Goal: Task Accomplishment & Management: Manage account settings

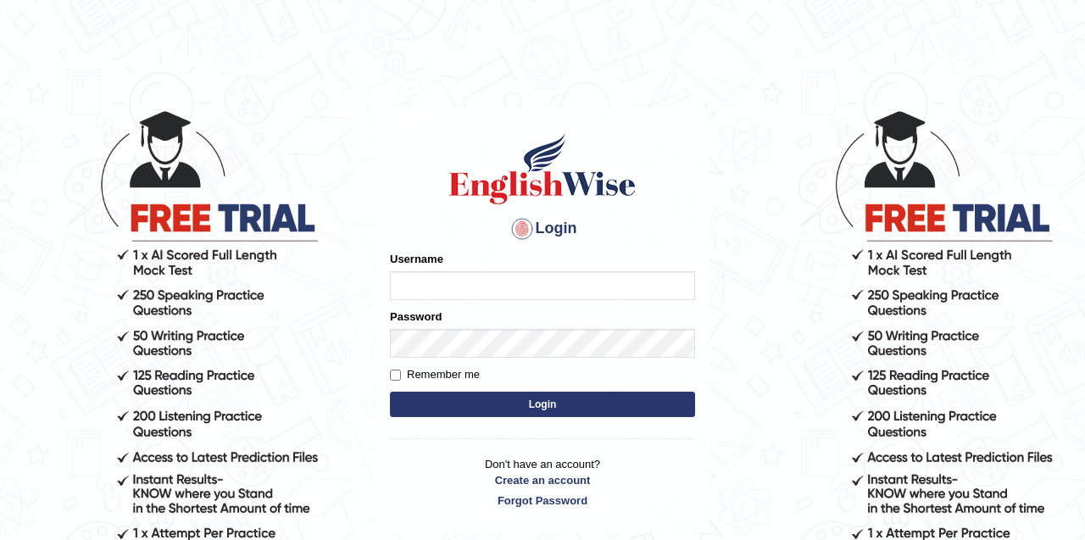
click at [439, 291] on input "Username" at bounding box center [542, 285] width 305 height 29
type input "Tandinchoden"
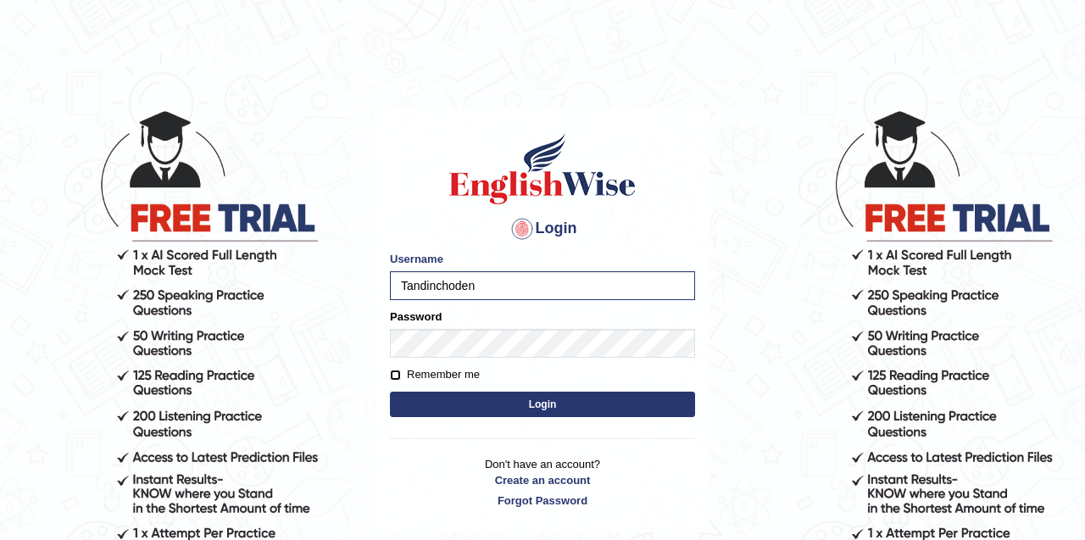
click at [393, 373] on input "Remember me" at bounding box center [395, 375] width 11 height 11
checkbox input "true"
click at [460, 408] on button "Login" at bounding box center [542, 404] width 305 height 25
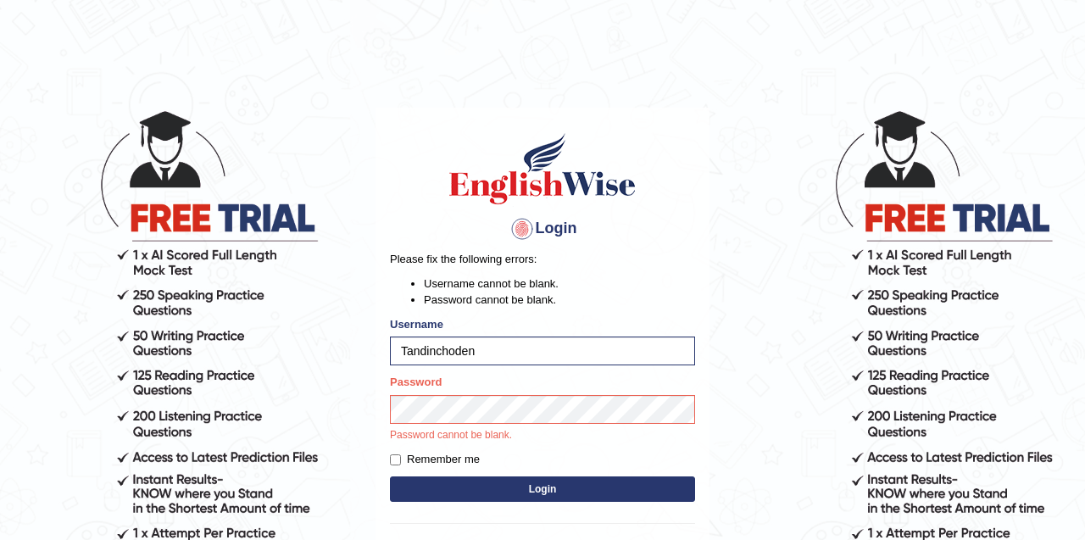
click at [387, 460] on div "Login Please fix the following errors: Username cannot be blank. Password canno…" at bounding box center [543, 363] width 334 height 510
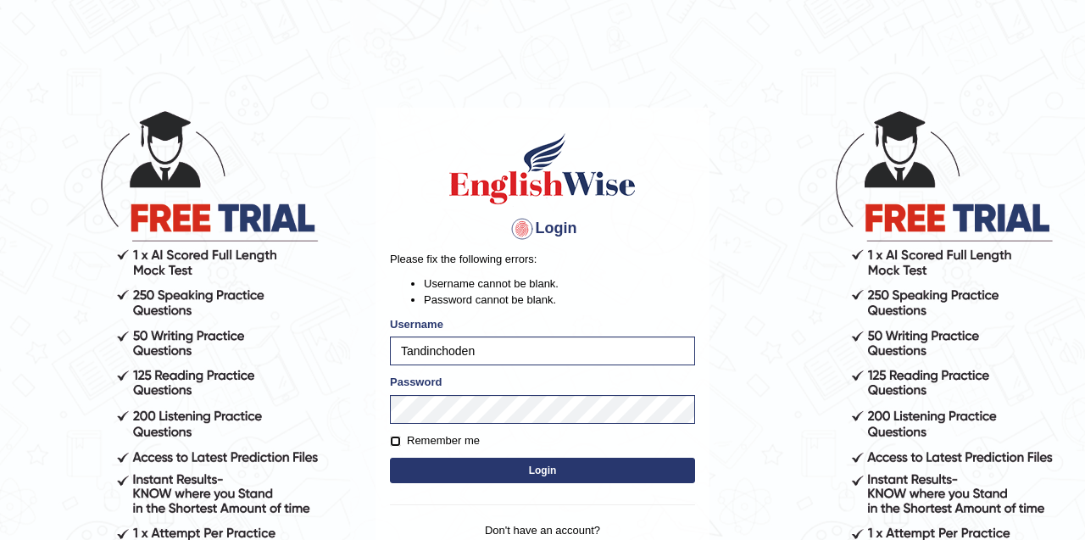
click at [393, 437] on input "Remember me" at bounding box center [395, 441] width 11 height 11
checkbox input "true"
click at [439, 465] on button "Login" at bounding box center [542, 470] width 305 height 25
